Goal: Information Seeking & Learning: Check status

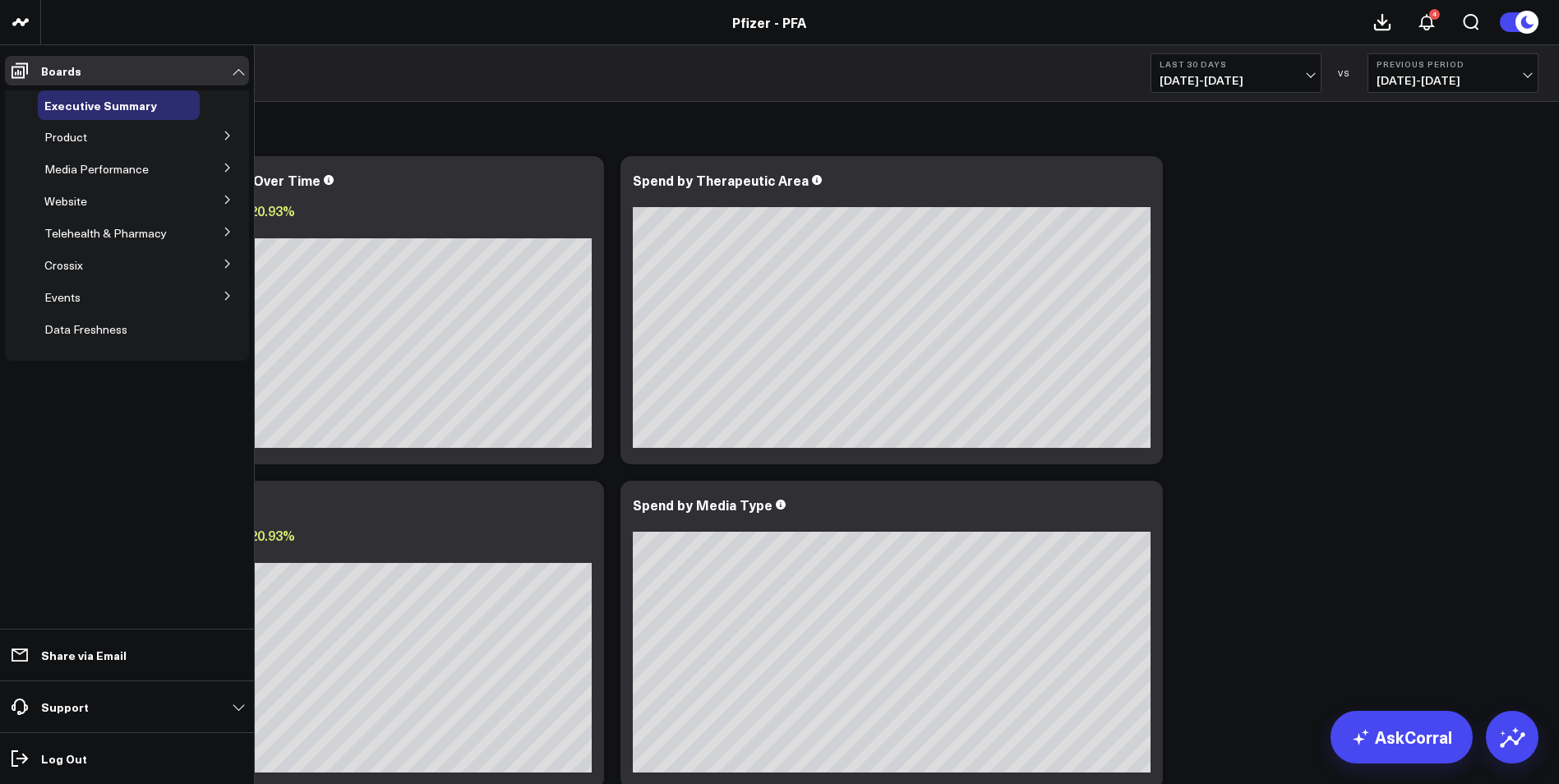
click at [229, 136] on icon at bounding box center [227, 135] width 4 height 8
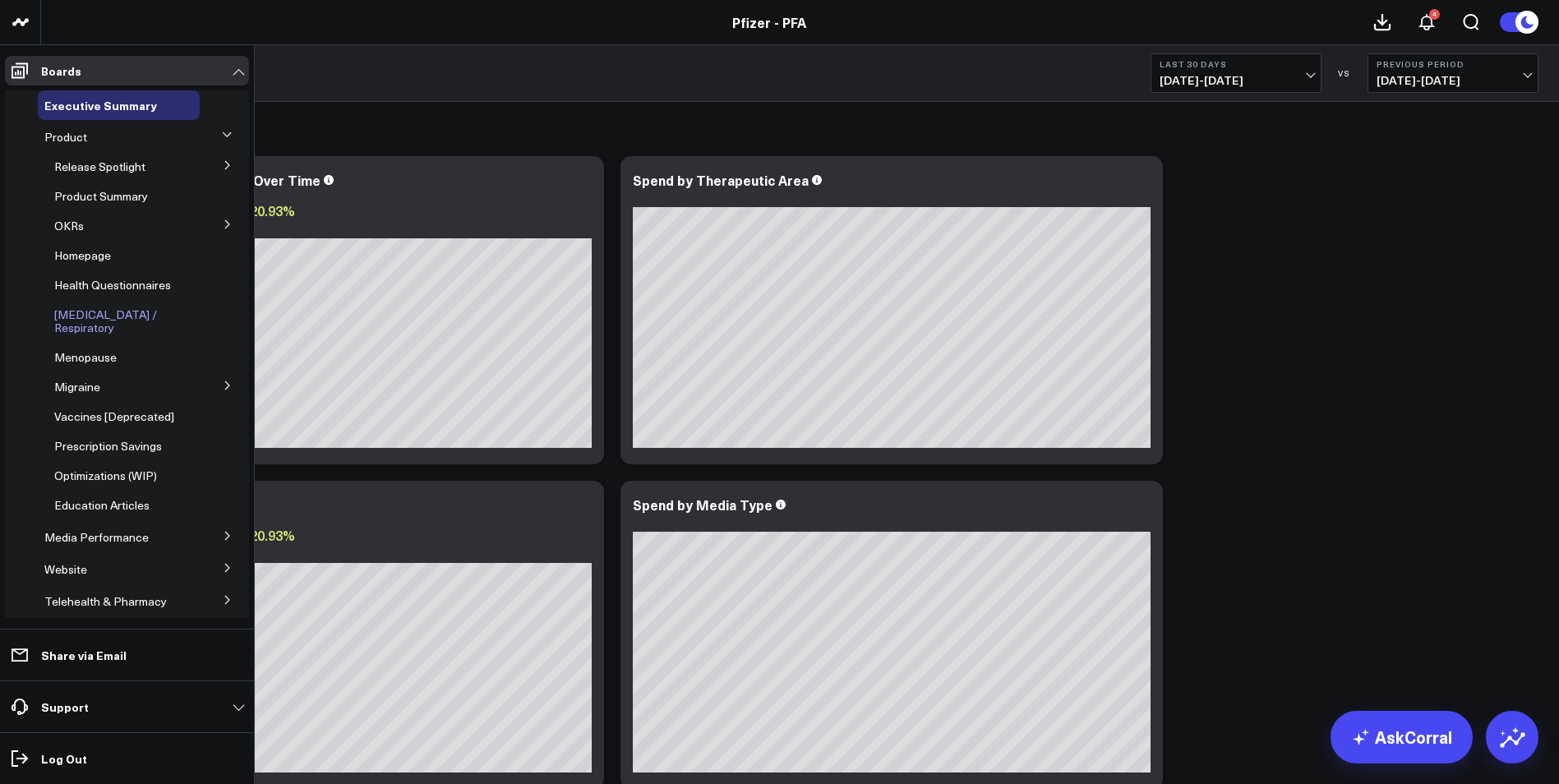
click at [126, 317] on span "[MEDICAL_DATA] / Respiratory" at bounding box center [105, 321] width 103 height 29
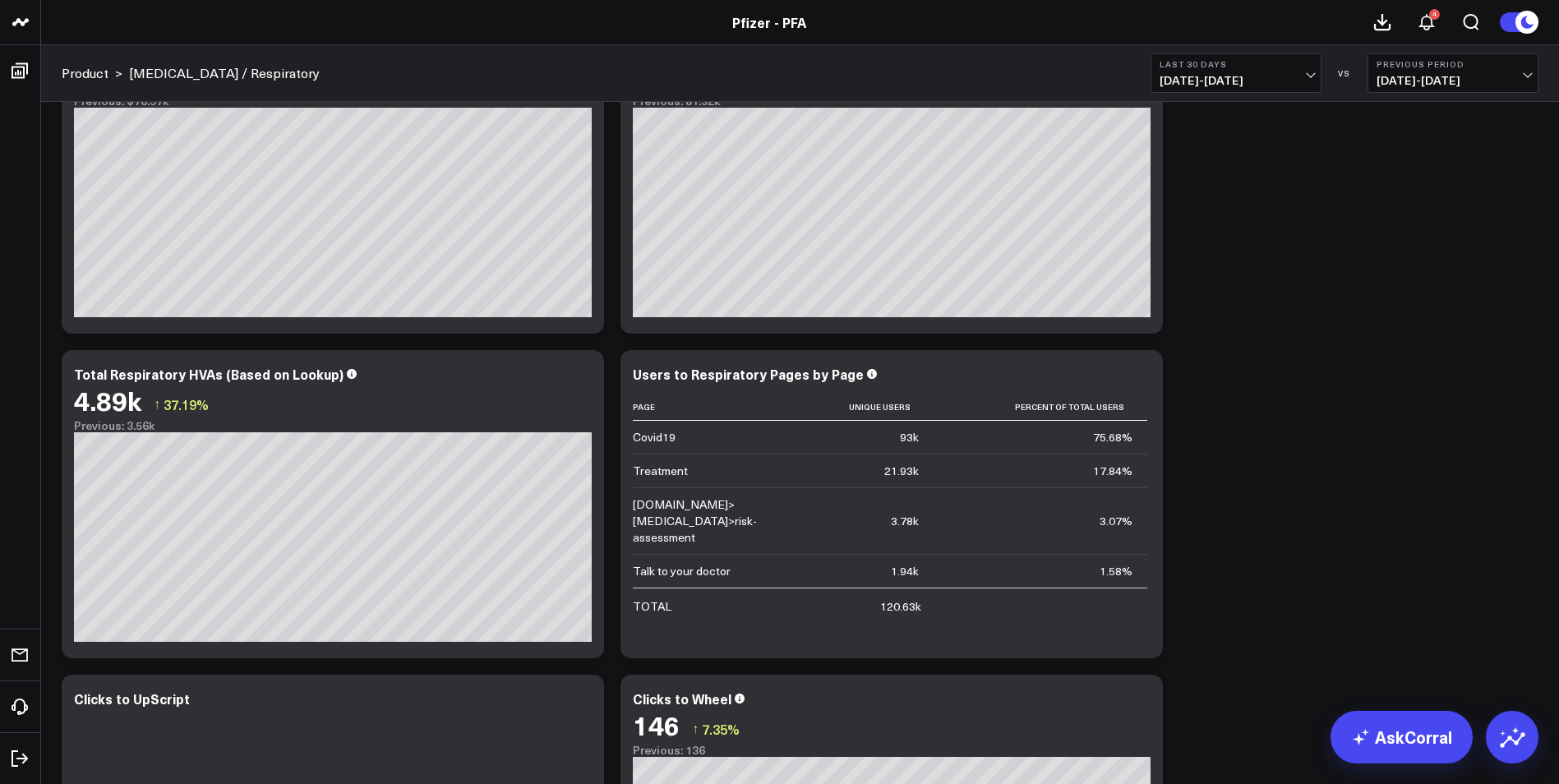
scroll to position [164, 0]
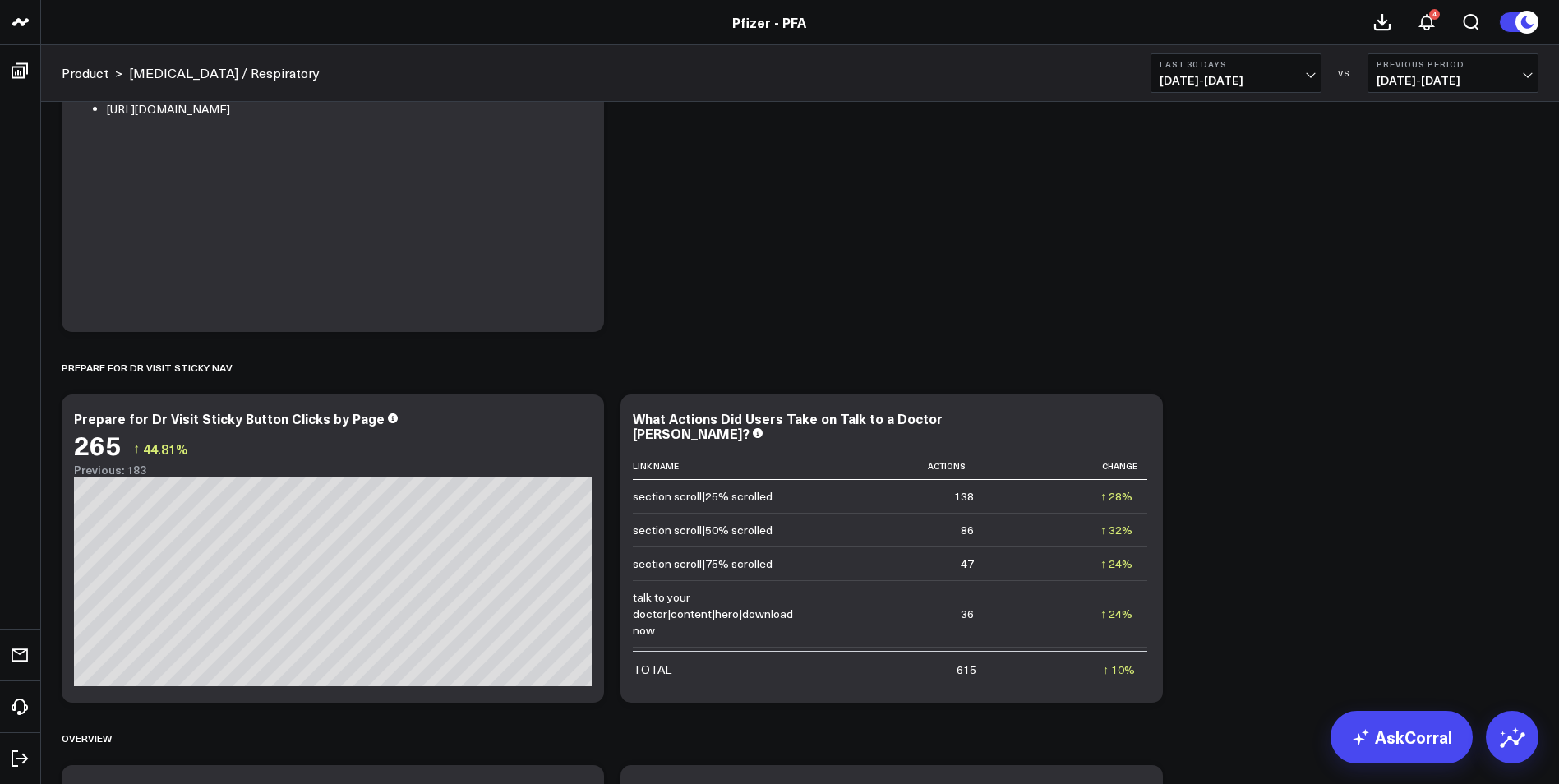
click at [1313, 69] on button "Last 30 Days [DATE] - [DATE]" at bounding box center [1235, 73] width 171 height 39
click at [1220, 239] on link "Last 90 Days" at bounding box center [1235, 236] width 170 height 31
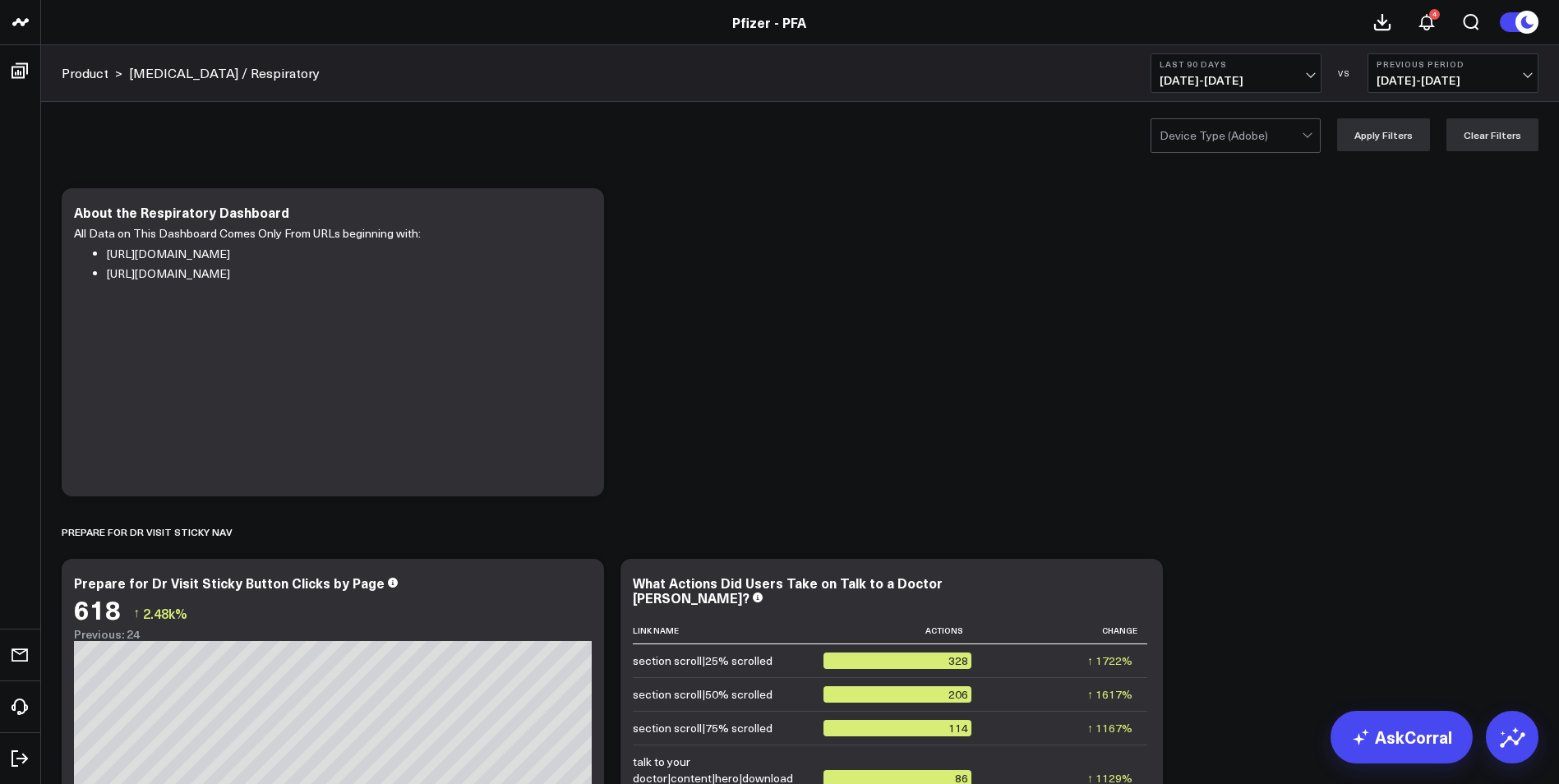
click at [1310, 91] on button "Last 90 Days [DATE] - [DATE]" at bounding box center [1235, 73] width 171 height 39
click at [1522, 78] on span "[DATE] - [DATE]" at bounding box center [1453, 80] width 153 height 13
click at [1424, 210] on link "No Comparison" at bounding box center [1453, 204] width 170 height 31
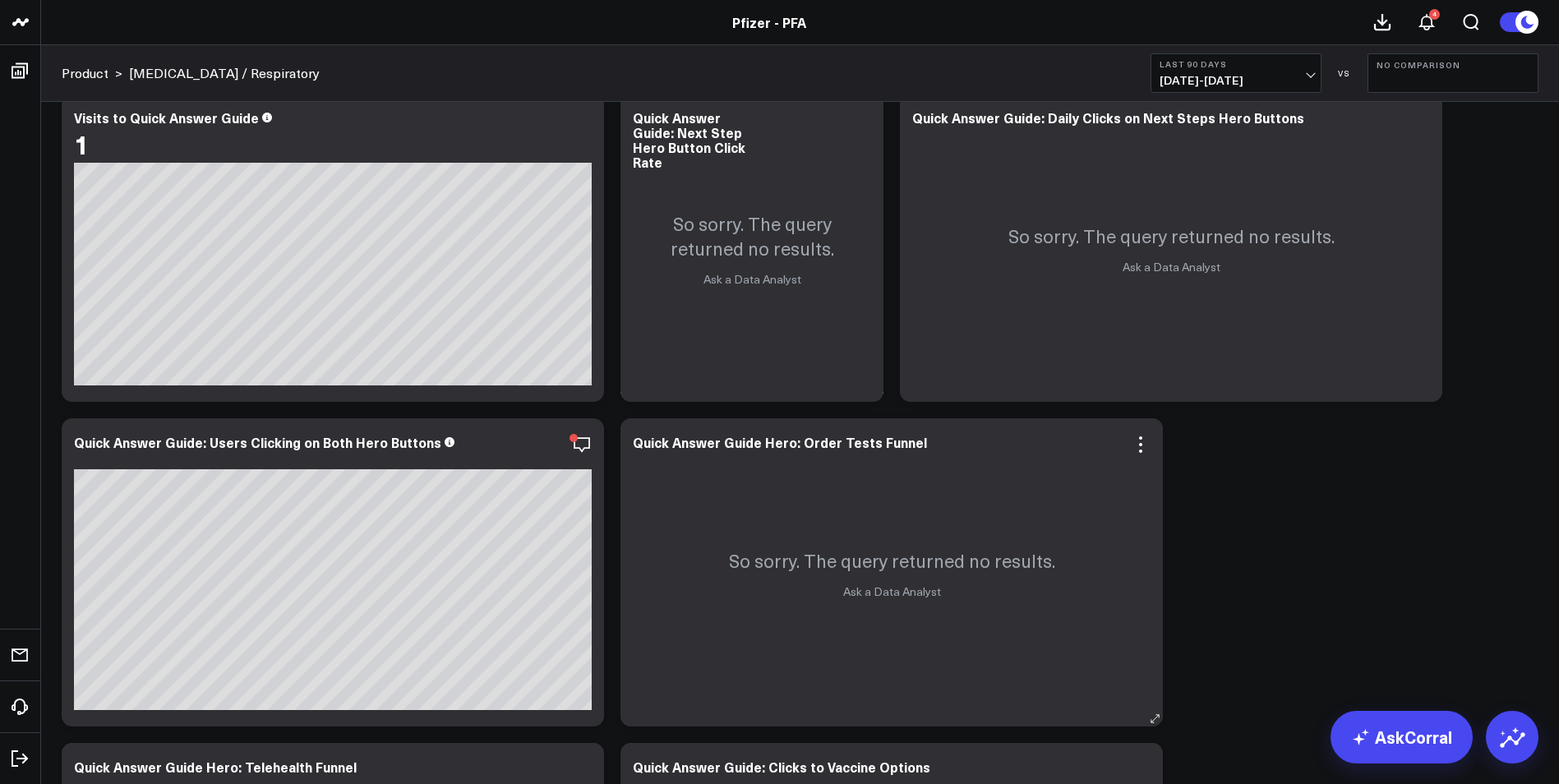
scroll to position [2300, 0]
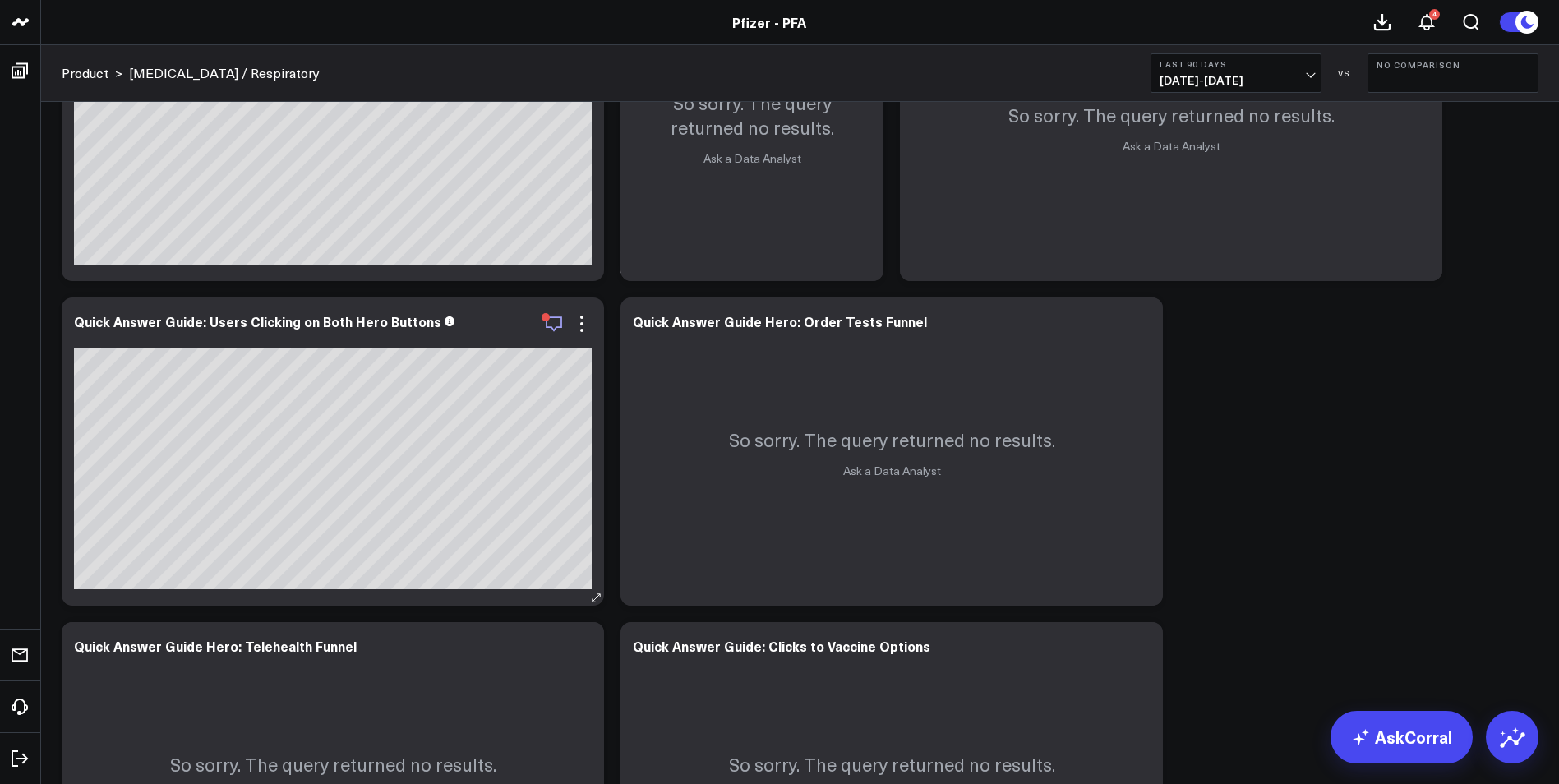
click at [557, 333] on icon "button" at bounding box center [553, 323] width 20 height 20
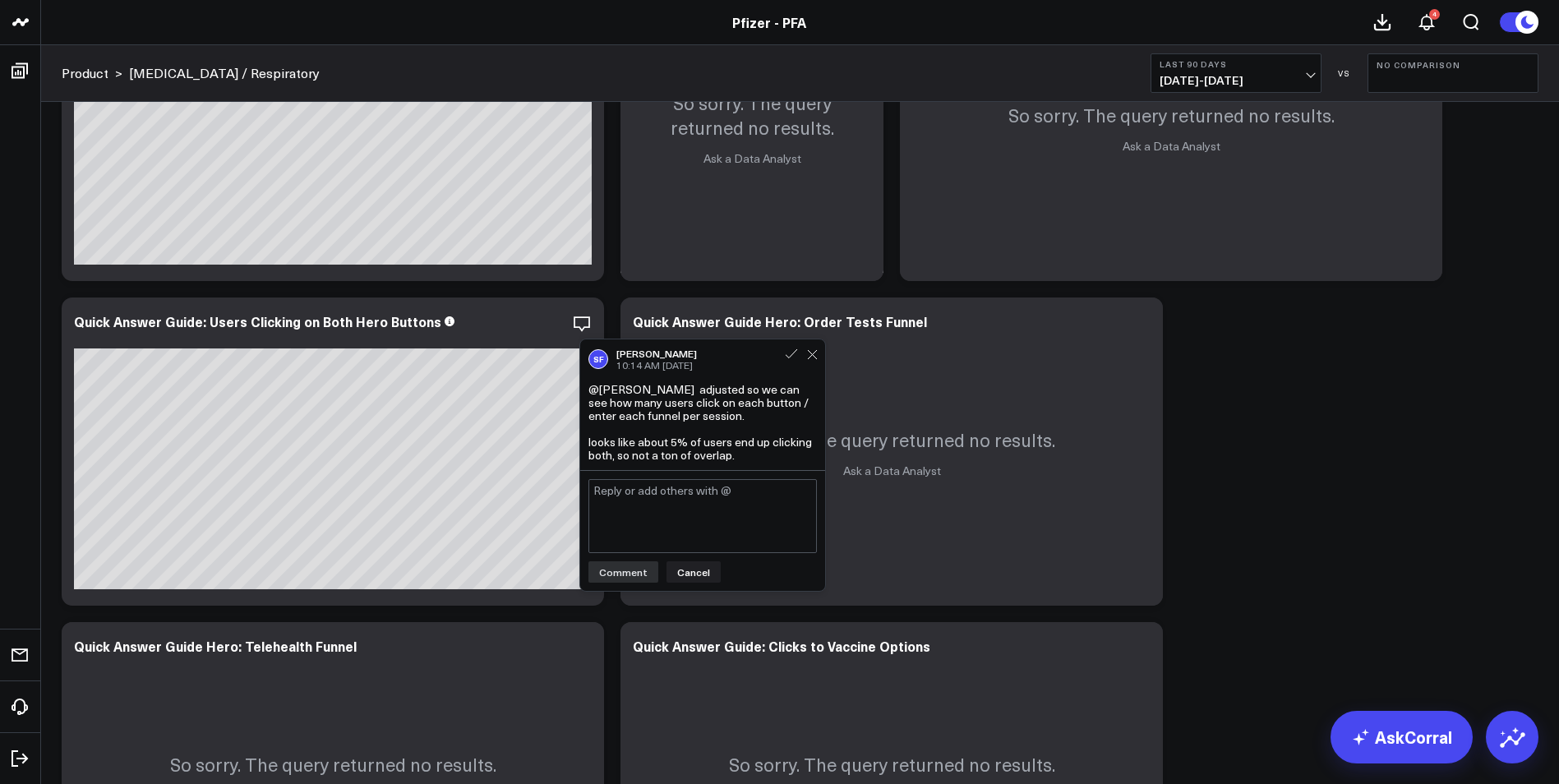
click at [791, 363] on div "SF [PERSON_NAME] 10:14 AM [DATE]" at bounding box center [702, 359] width 228 height 23
click at [790, 364] on div "SF [PERSON_NAME] 10:14 AM [DATE]" at bounding box center [702, 359] width 228 height 23
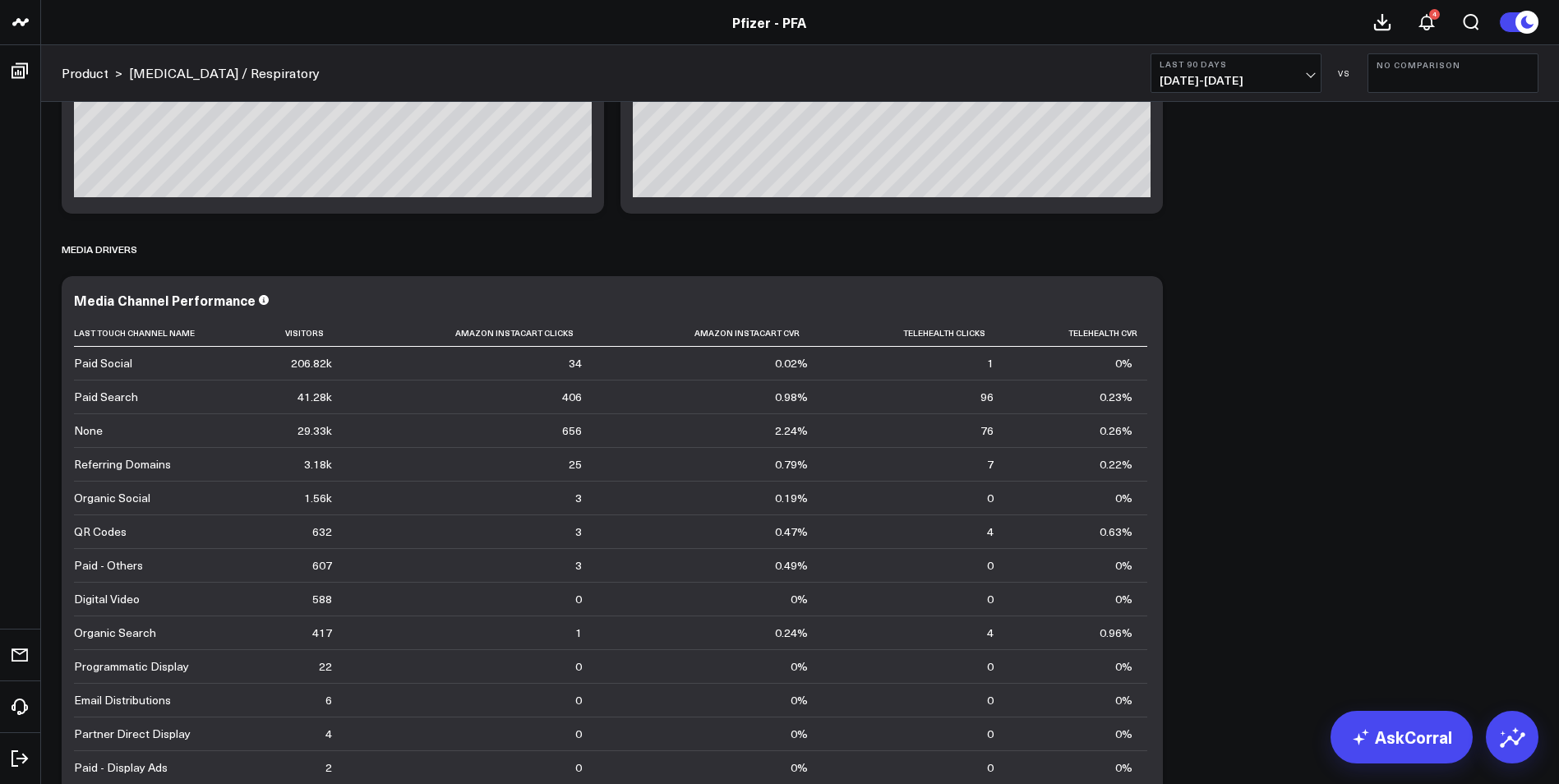
scroll to position [6489, 0]
